Goal: Navigation & Orientation: Go to known website

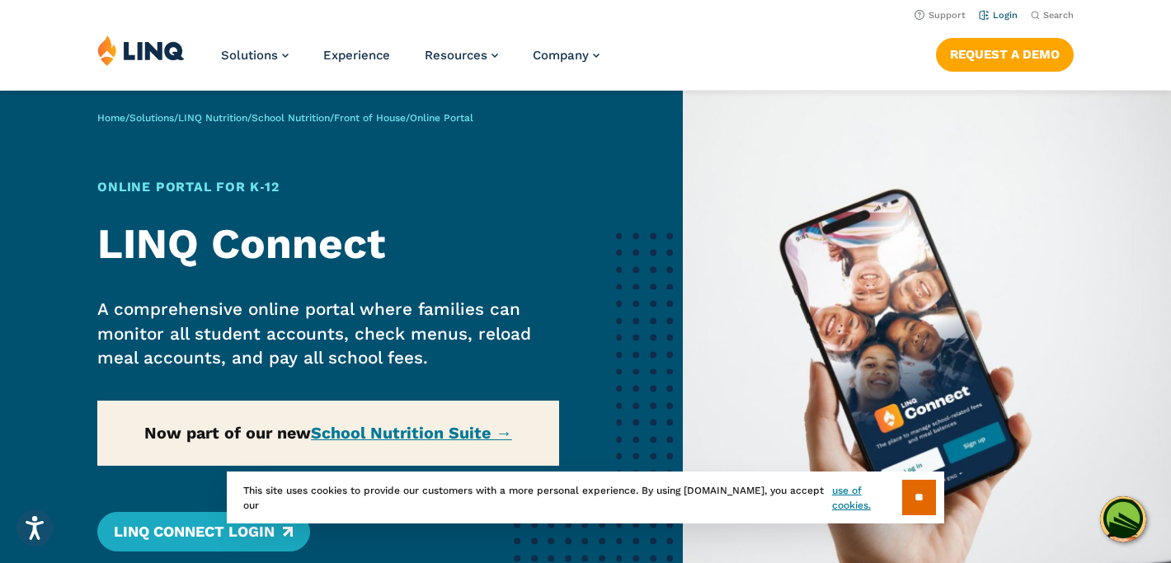
click at [1001, 14] on link "Login" at bounding box center [998, 15] width 39 height 11
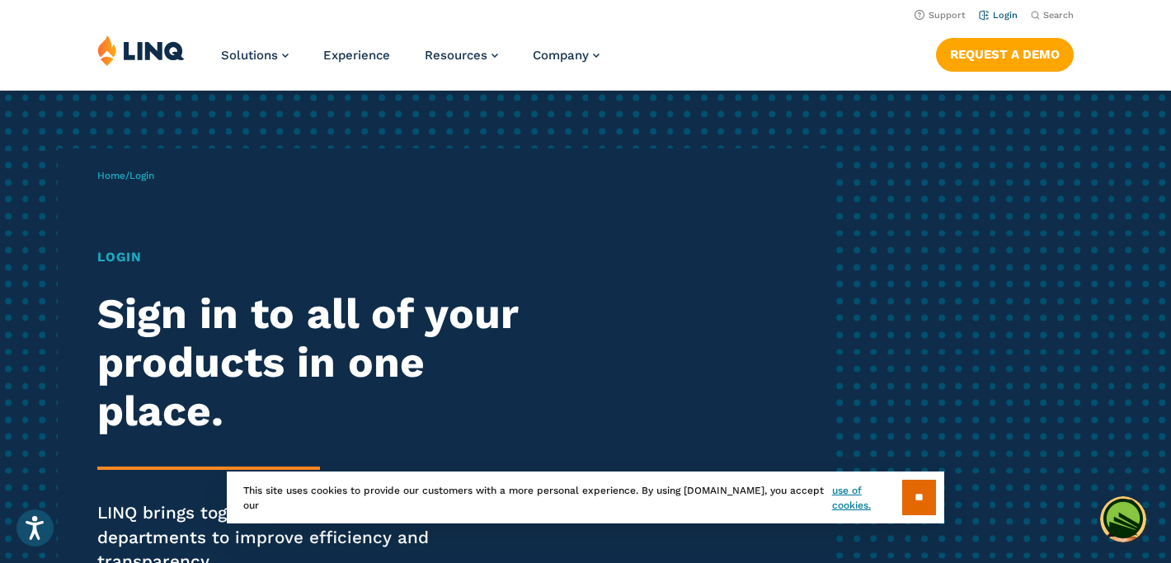
click at [1006, 19] on link "Login" at bounding box center [998, 15] width 39 height 11
click at [909, 495] on input "**" at bounding box center [919, 497] width 34 height 35
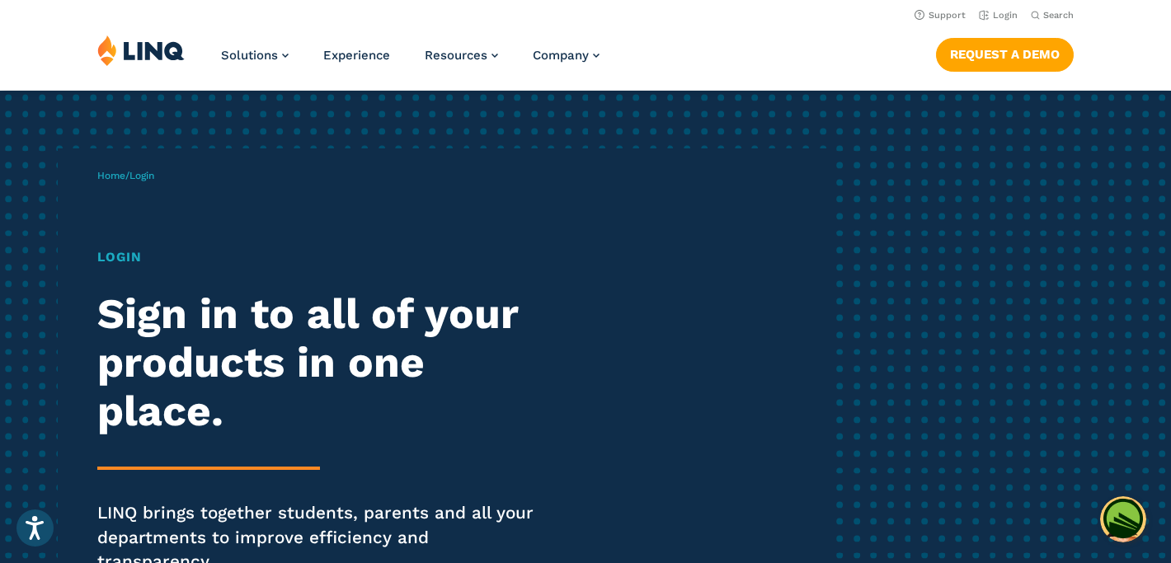
click at [150, 176] on span "Login" at bounding box center [141, 176] width 25 height 12
click at [154, 177] on span "Login" at bounding box center [141, 176] width 25 height 12
click at [117, 265] on h1 "Login" at bounding box center [322, 257] width 451 height 20
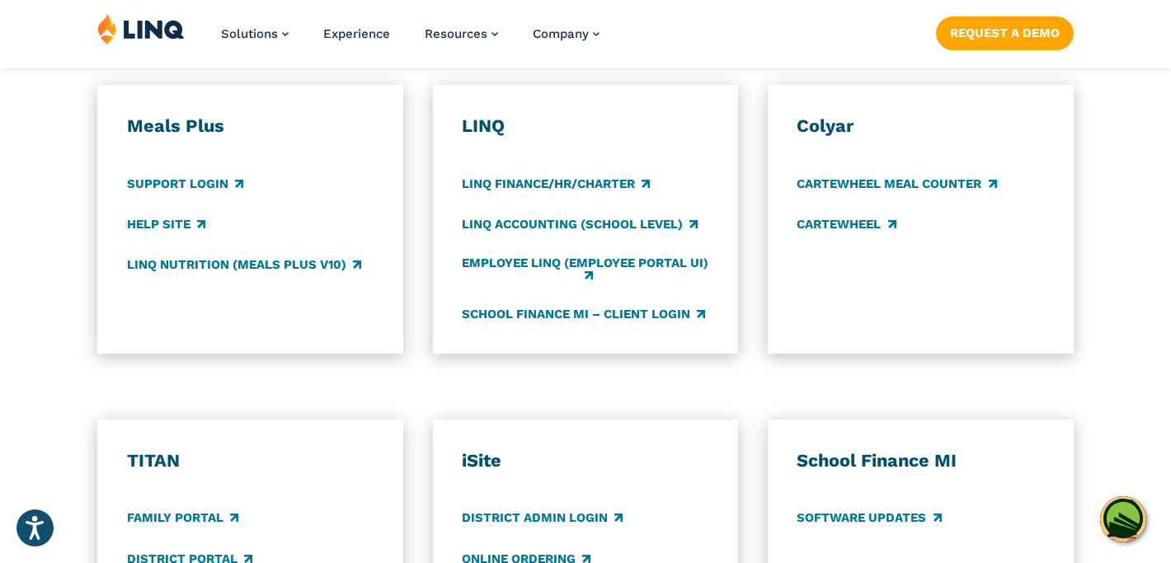
scroll to position [983, 0]
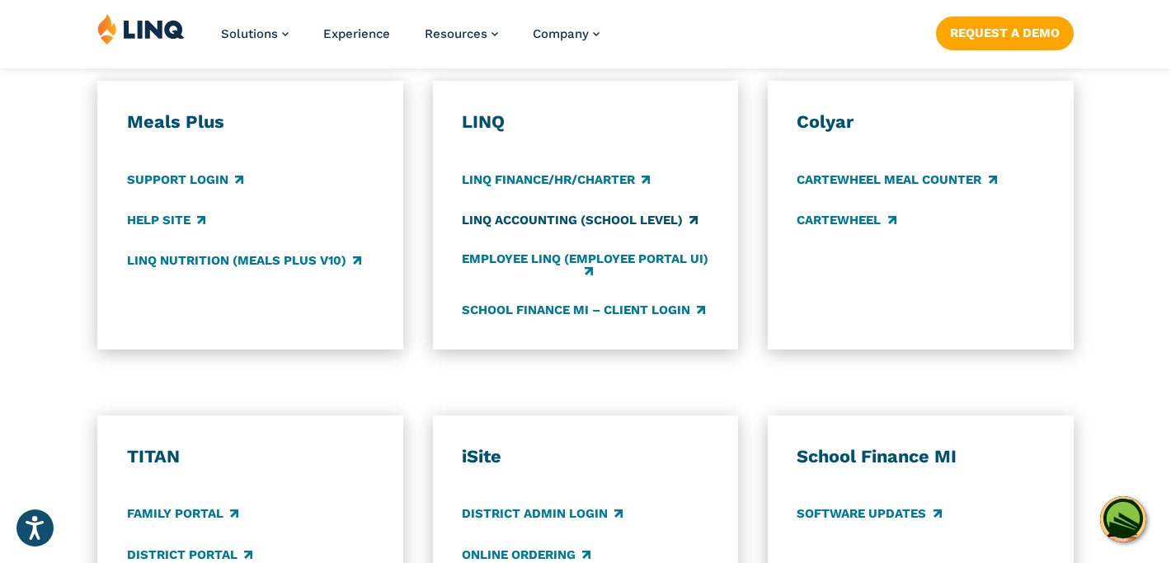
click at [508, 211] on link "LINQ Accounting (school level)" at bounding box center [580, 220] width 236 height 18
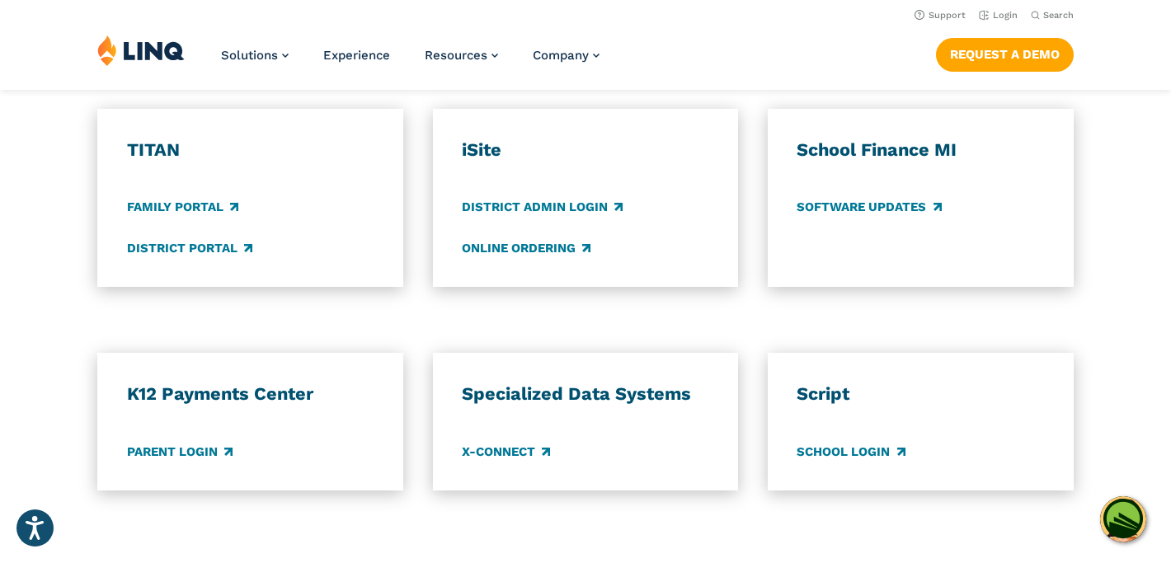
scroll to position [835, 0]
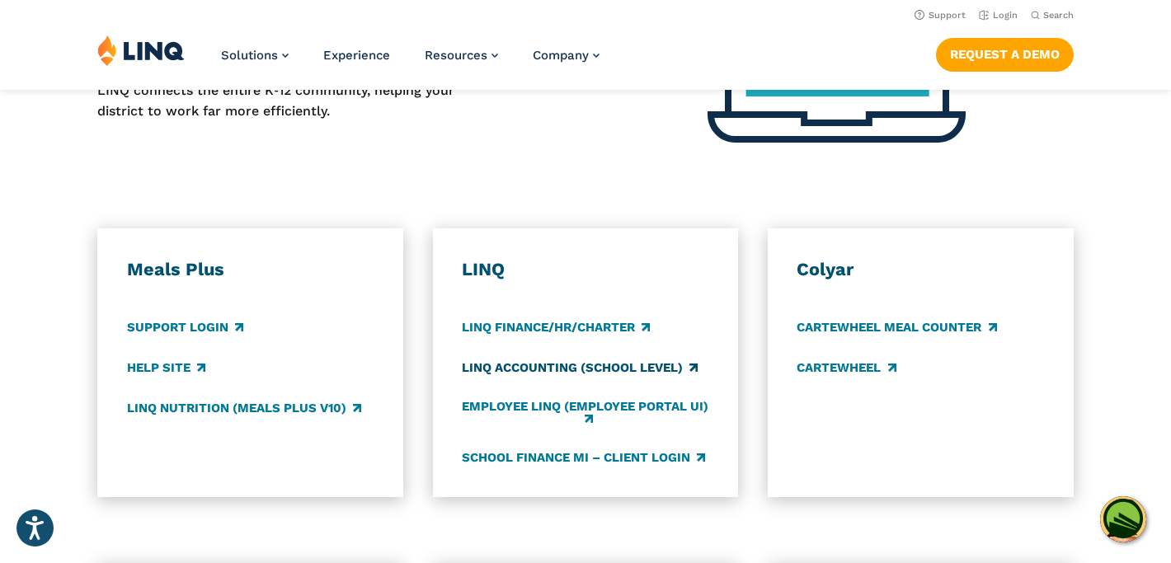
click at [631, 359] on link "LINQ Accounting (school level)" at bounding box center [580, 368] width 236 height 18
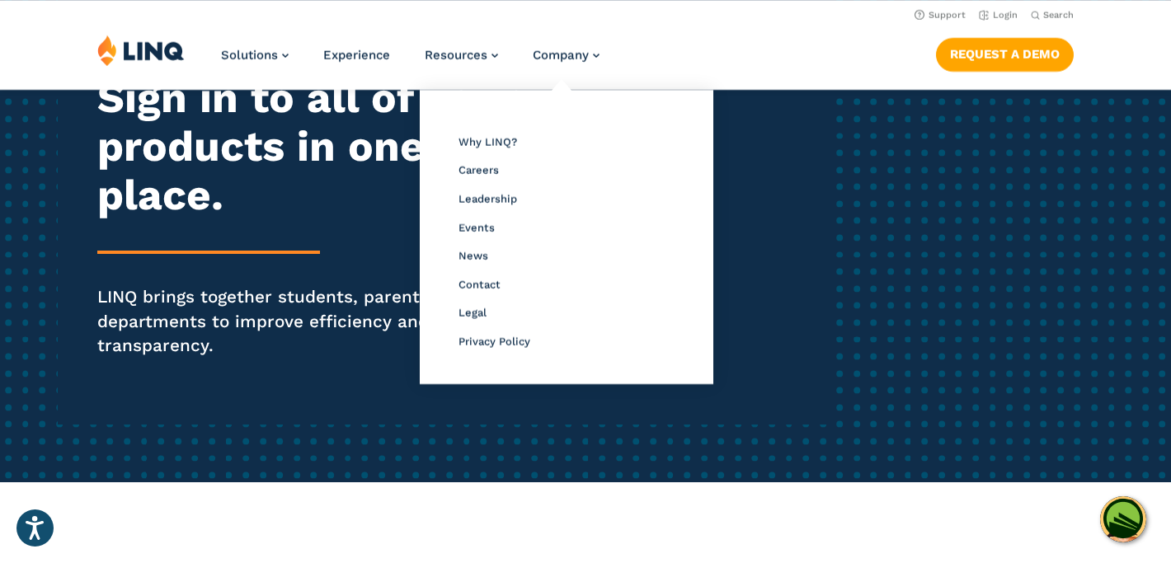
scroll to position [171, 0]
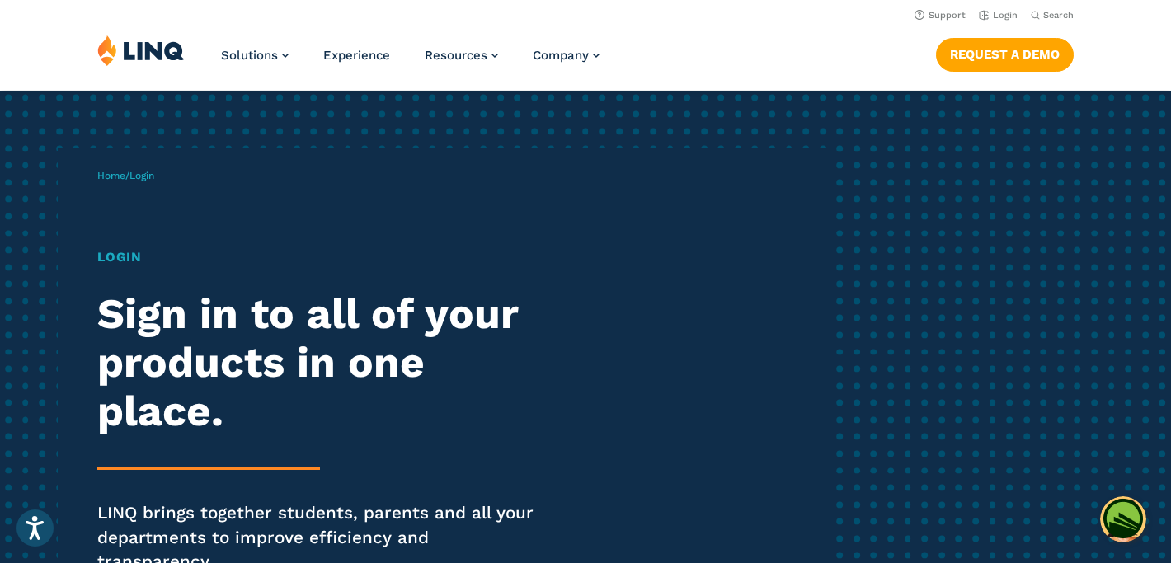
click at [153, 46] on img at bounding box center [140, 50] width 87 height 31
